Goal: Task Accomplishment & Management: Use online tool/utility

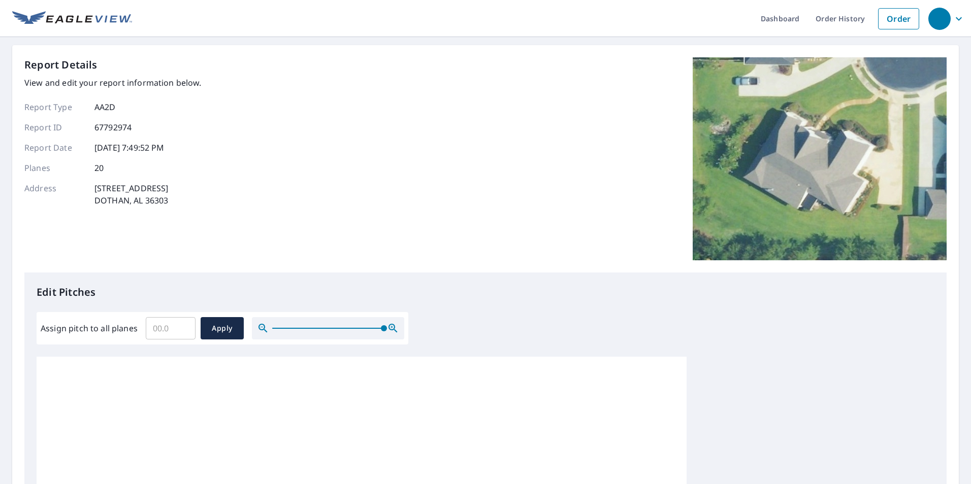
drag, startPoint x: 274, startPoint y: 329, endPoint x: 502, endPoint y: 329, distance: 228.5
click at [502, 329] on div "Edit Pitches Assign pitch to all planes ​ Apply 0 0 0 0 0 0 0 0 0 0 0 0 0 0 0 0…" at bounding box center [485, 480] width 922 height 415
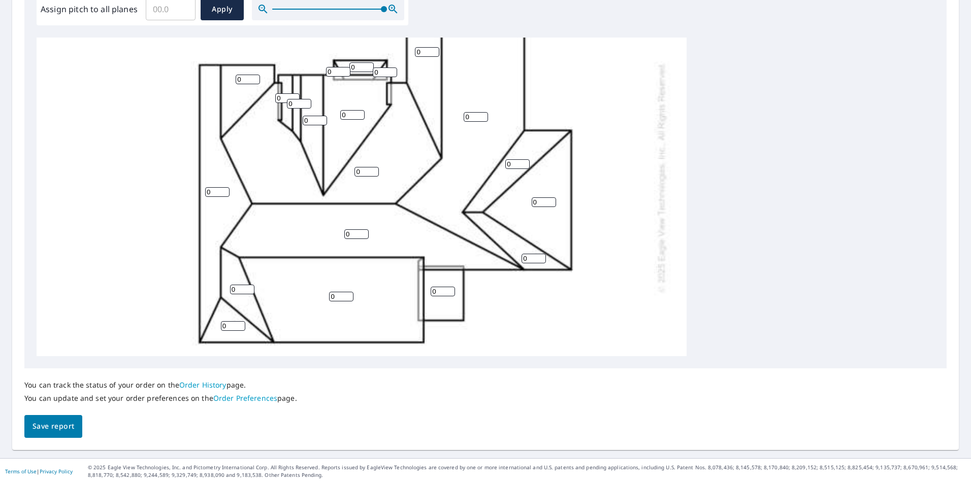
scroll to position [203, 0]
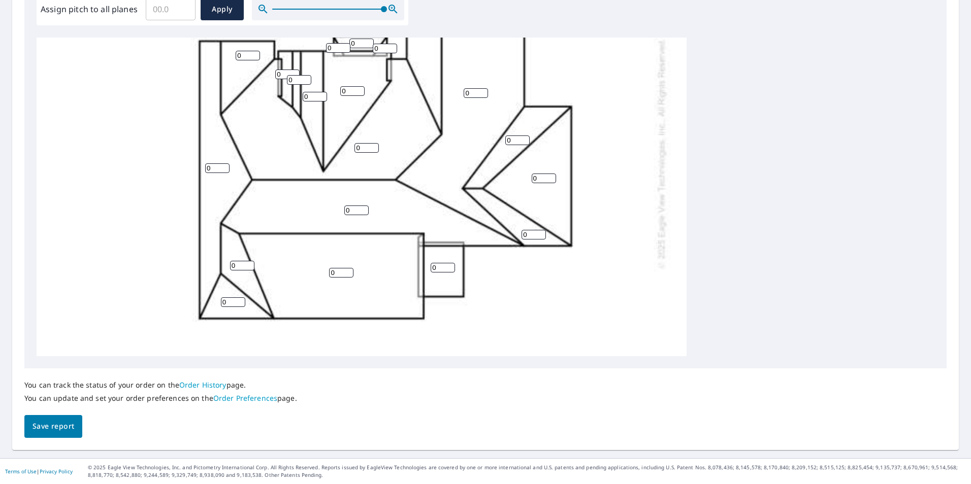
click at [169, 9] on input "Assign pitch to all planes" at bounding box center [171, 9] width 50 height 28
type input "12"
click at [249, 8] on div "Assign pitch to all planes 12 ​ Apply" at bounding box center [223, 9] width 364 height 22
click at [227, 11] on span "Apply" at bounding box center [222, 9] width 27 height 13
type input "12"
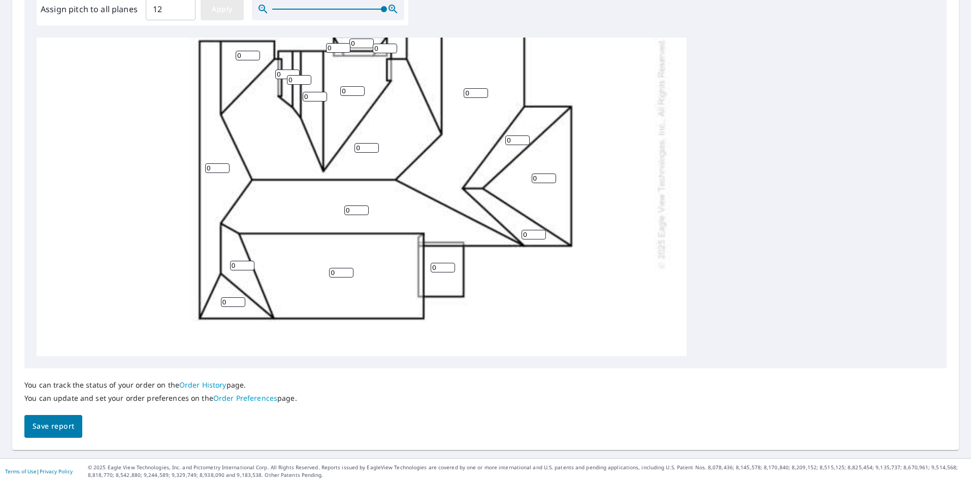
type input "12"
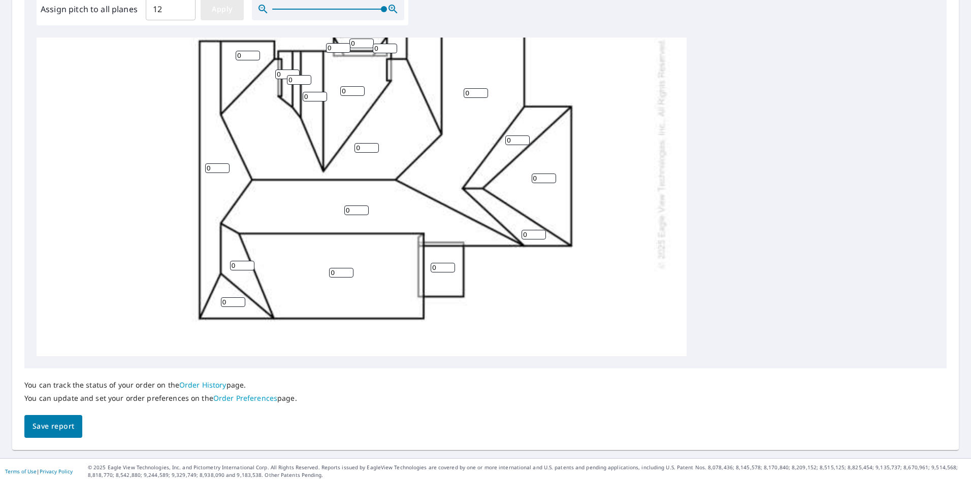
type input "12"
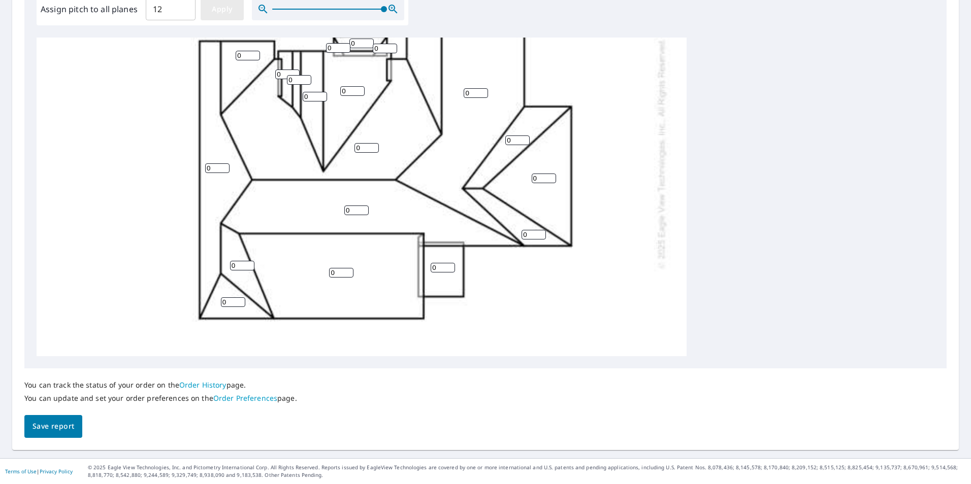
type input "12"
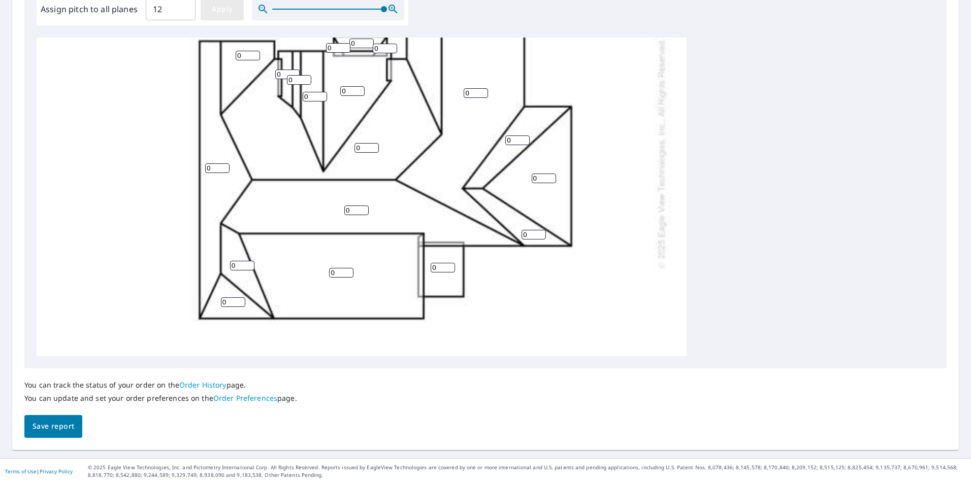
type input "12"
click at [359, 89] on input "13" at bounding box center [352, 91] width 24 height 10
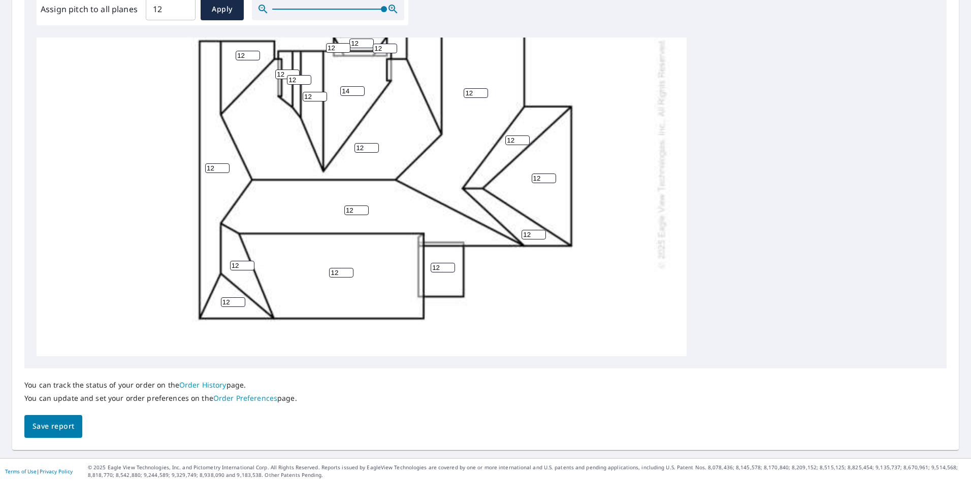
type input "14"
click at [359, 89] on input "14" at bounding box center [352, 91] width 24 height 10
click at [322, 95] on input "13" at bounding box center [315, 97] width 24 height 10
type input "14"
click at [322, 95] on input "14" at bounding box center [315, 97] width 24 height 10
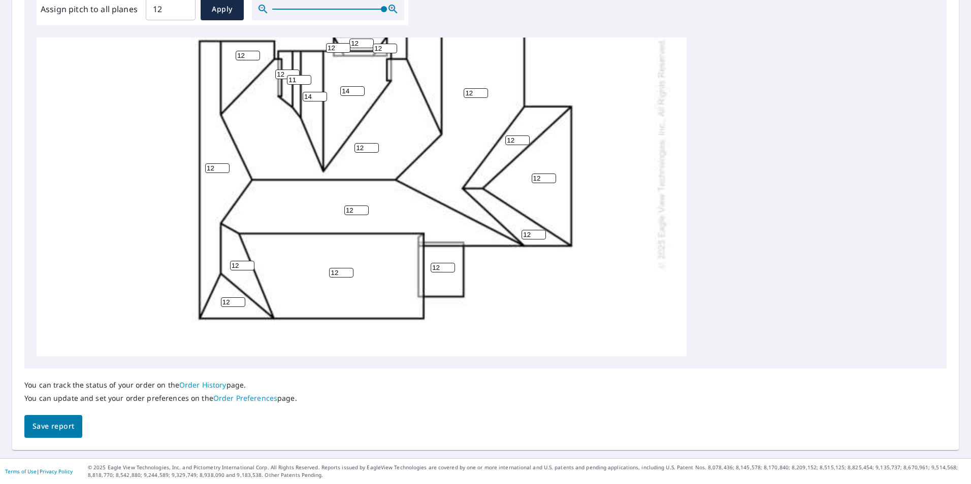
click at [306, 83] on input "11" at bounding box center [299, 80] width 24 height 10
click at [306, 77] on input "12" at bounding box center [299, 80] width 24 height 10
type input "13"
click at [306, 77] on input "13" at bounding box center [299, 80] width 24 height 10
click at [449, 269] on input "11" at bounding box center [443, 268] width 24 height 10
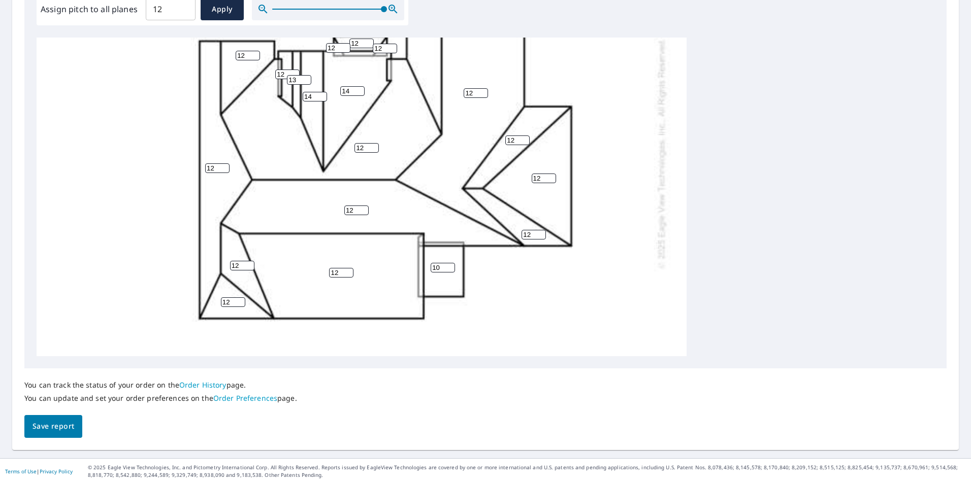
click at [449, 269] on input "10" at bounding box center [443, 268] width 24 height 10
click at [449, 269] on input "9" at bounding box center [443, 268] width 24 height 10
click at [449, 269] on input "8" at bounding box center [443, 268] width 24 height 10
click at [449, 269] on input "7" at bounding box center [443, 268] width 24 height 10
click at [449, 269] on input "6" at bounding box center [443, 268] width 24 height 10
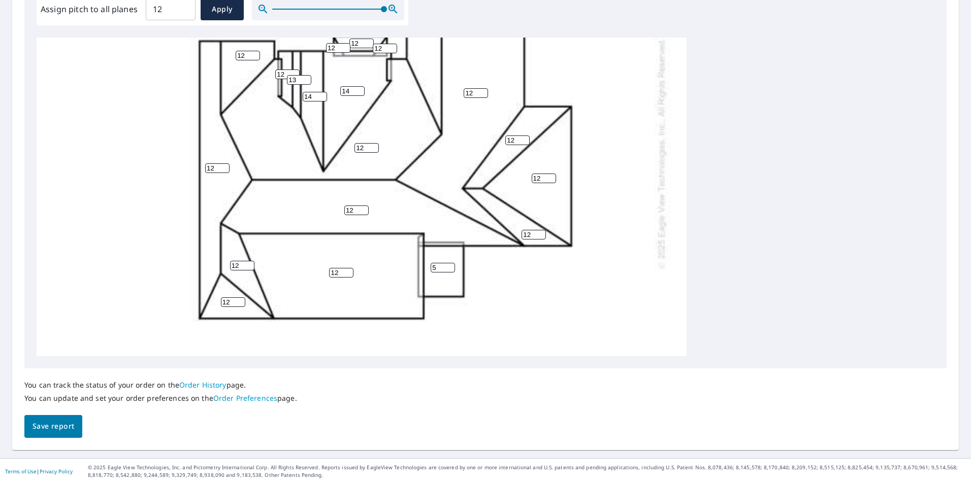
type input "5"
click at [449, 269] on input "5" at bounding box center [443, 268] width 24 height 10
click at [348, 275] on input "11" at bounding box center [341, 273] width 24 height 10
click at [348, 275] on input "10" at bounding box center [341, 273] width 24 height 10
click at [348, 275] on input "9" at bounding box center [341, 273] width 24 height 10
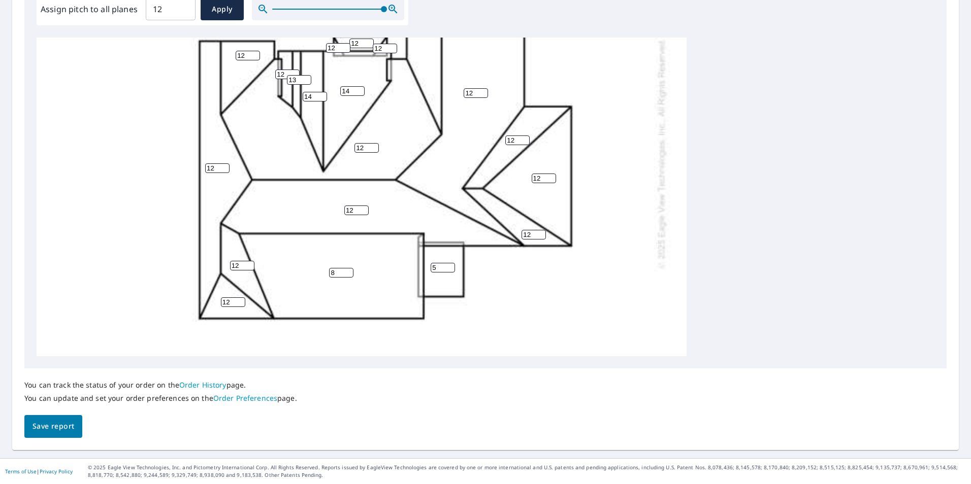
type input "8"
click at [348, 275] on input "8" at bounding box center [341, 273] width 24 height 10
click at [552, 181] on input "11" at bounding box center [544, 179] width 24 height 10
type input "10"
click at [552, 181] on input "10" at bounding box center [544, 179] width 24 height 10
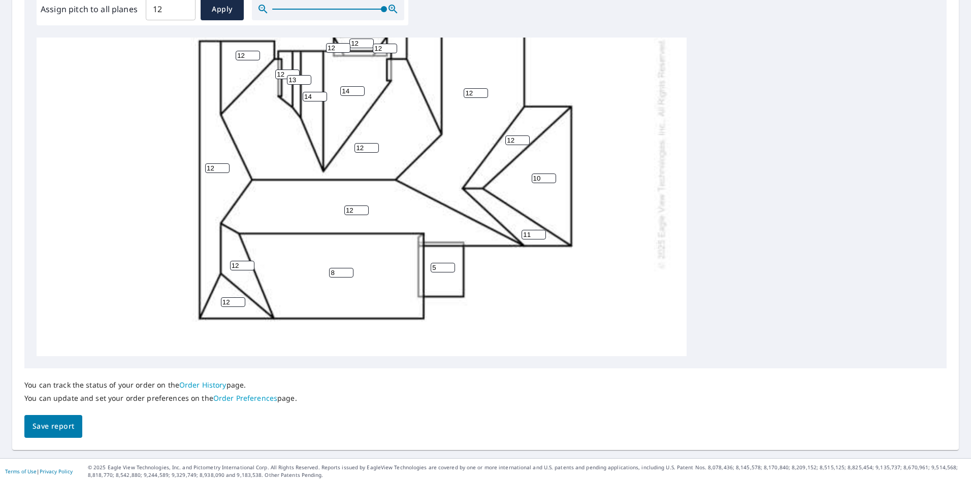
click at [541, 236] on input "11" at bounding box center [534, 235] width 24 height 10
type input "10"
click at [541, 236] on input "10" at bounding box center [534, 235] width 24 height 10
click at [524, 142] on input "11" at bounding box center [517, 141] width 24 height 10
type input "10"
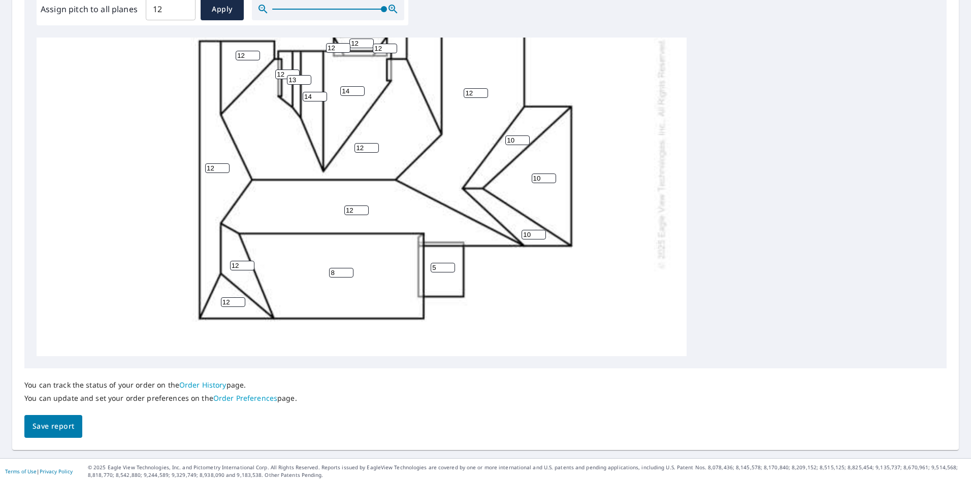
click at [524, 142] on input "10" at bounding box center [517, 141] width 24 height 10
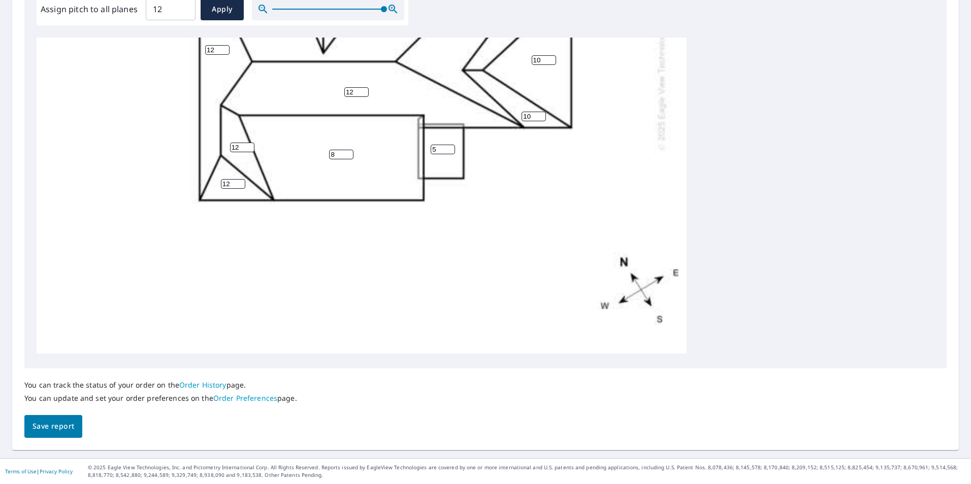
scroll to position [329, 0]
click at [72, 426] on span "Save report" at bounding box center [54, 426] width 42 height 13
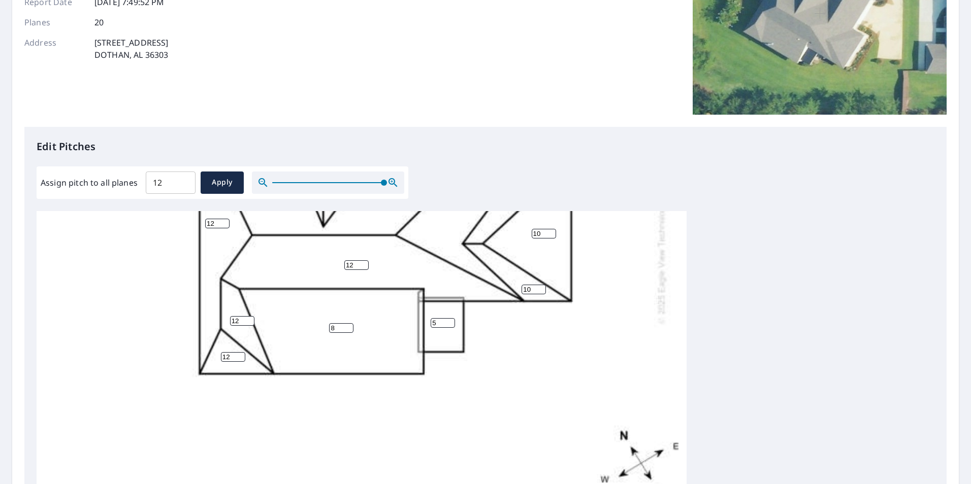
scroll to position [0, 0]
